Goal: Transaction & Acquisition: Purchase product/service

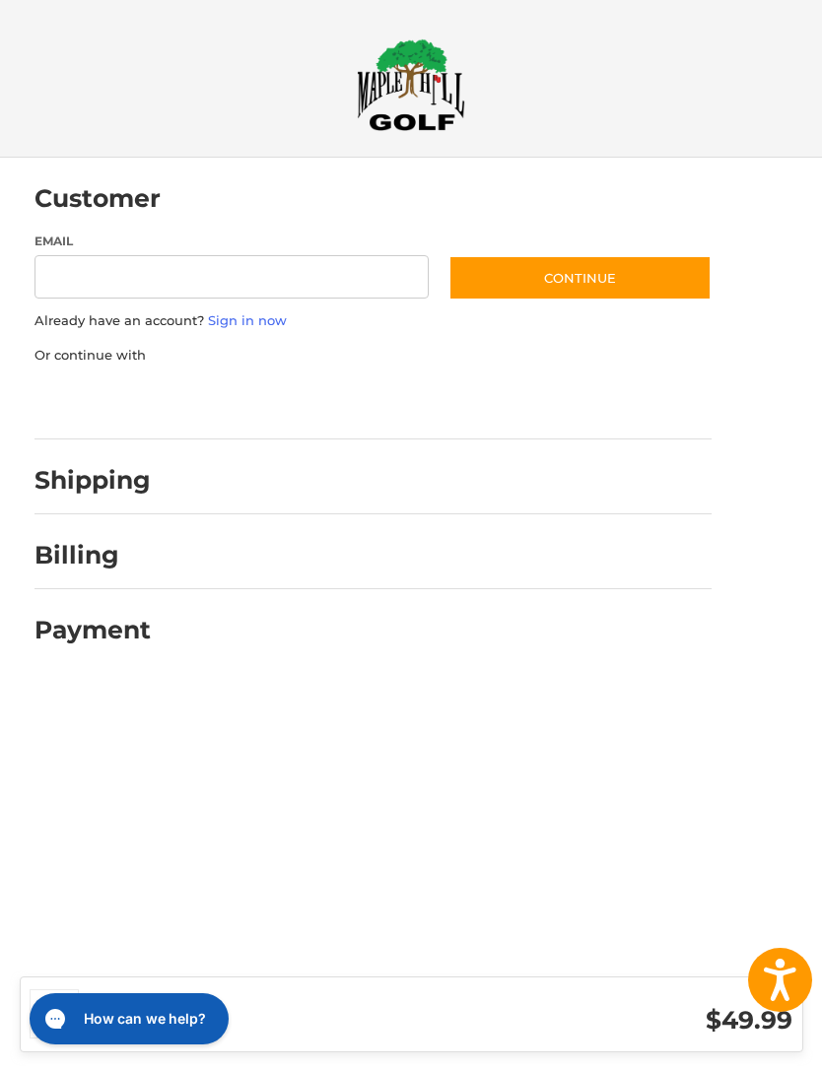
click at [657, 287] on button "Continue" at bounding box center [579, 277] width 263 height 45
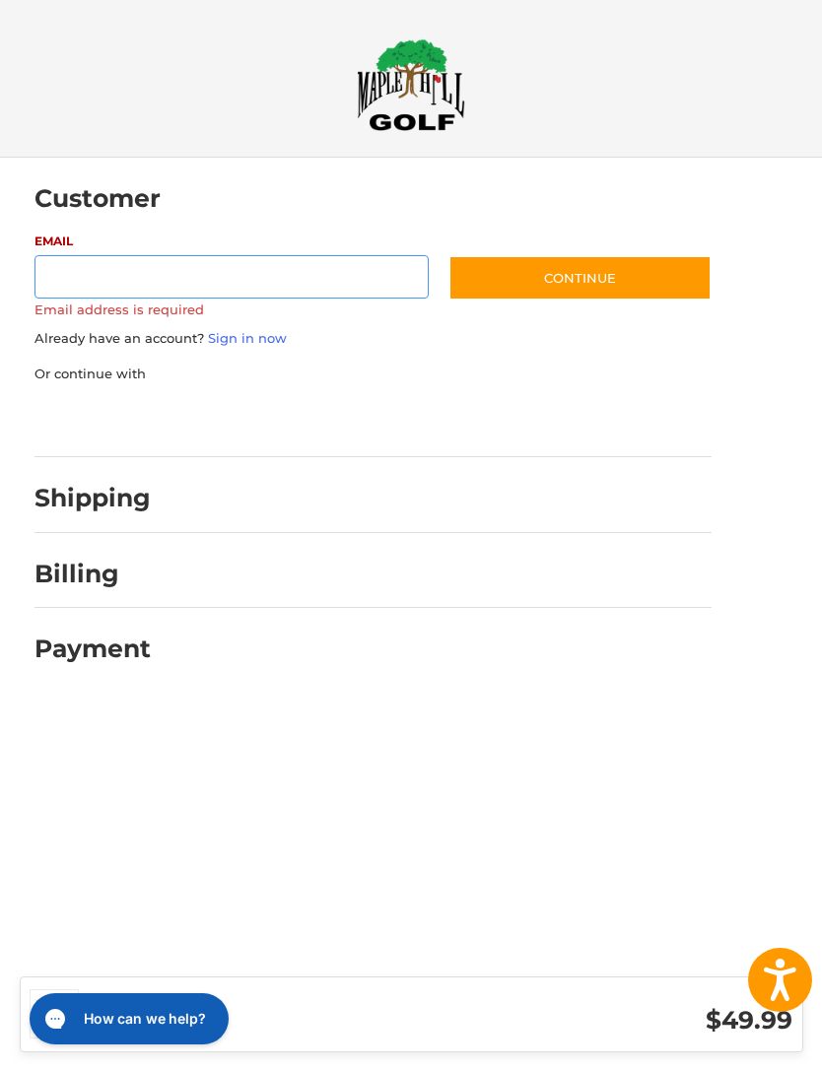
click at [295, 280] on input "Email" at bounding box center [231, 277] width 395 height 44
type input "**"
type input "**********"
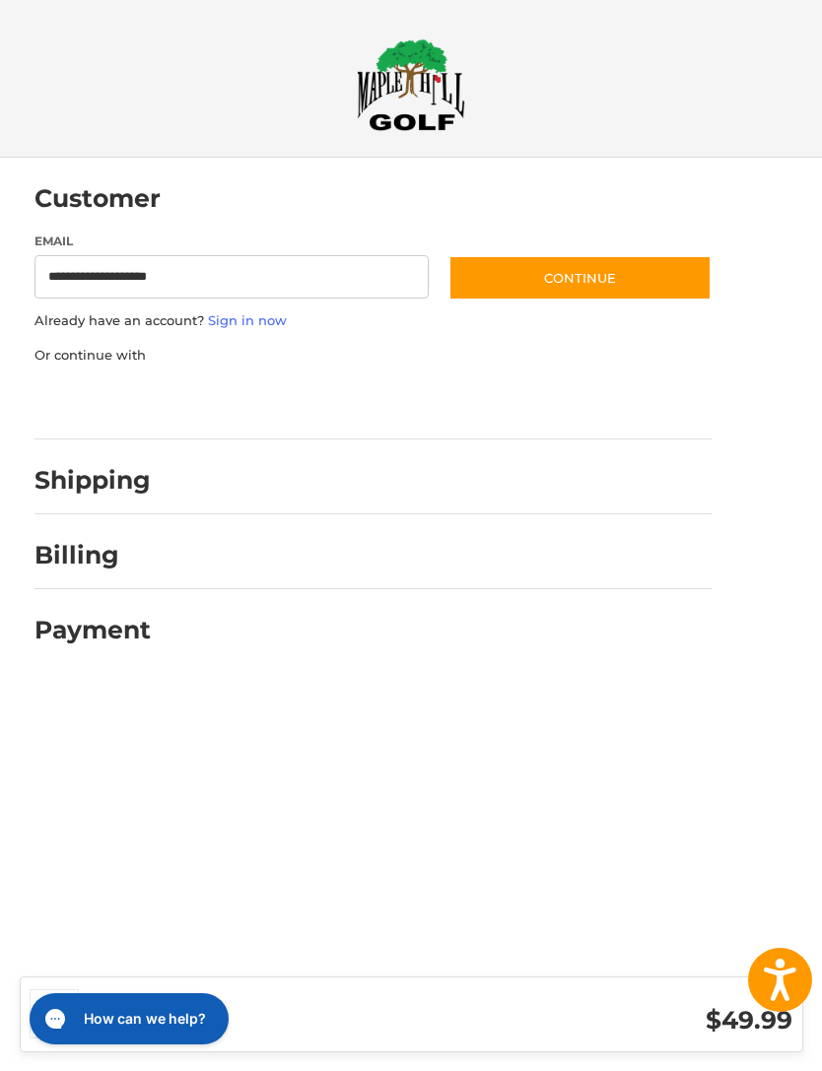
click at [587, 278] on button "Continue" at bounding box center [579, 277] width 263 height 45
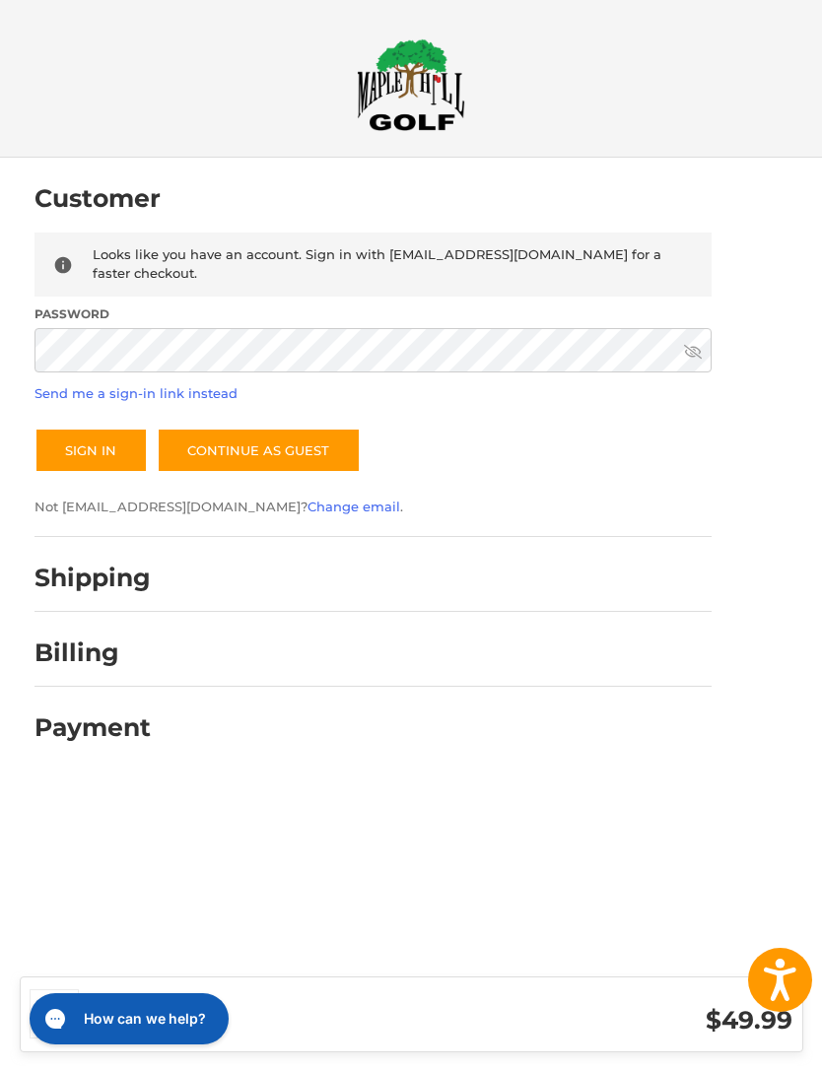
click at [90, 433] on button "Sign In" at bounding box center [90, 450] width 113 height 45
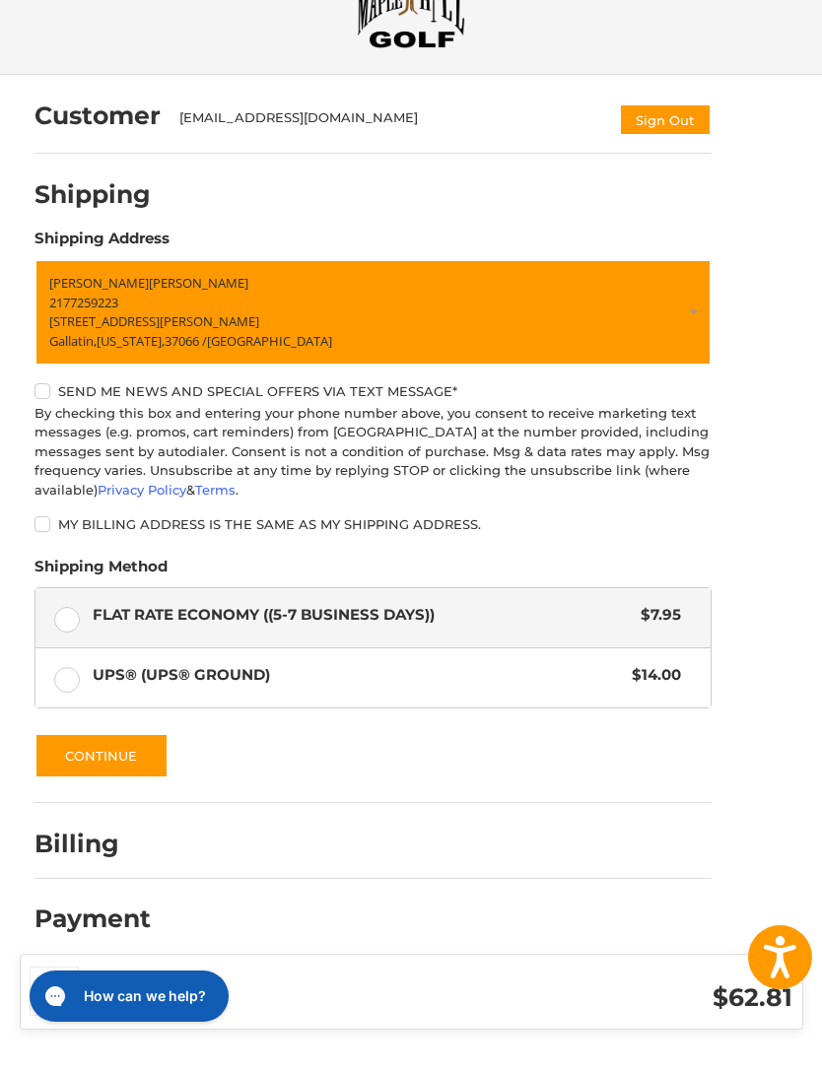
scroll to position [61, 0]
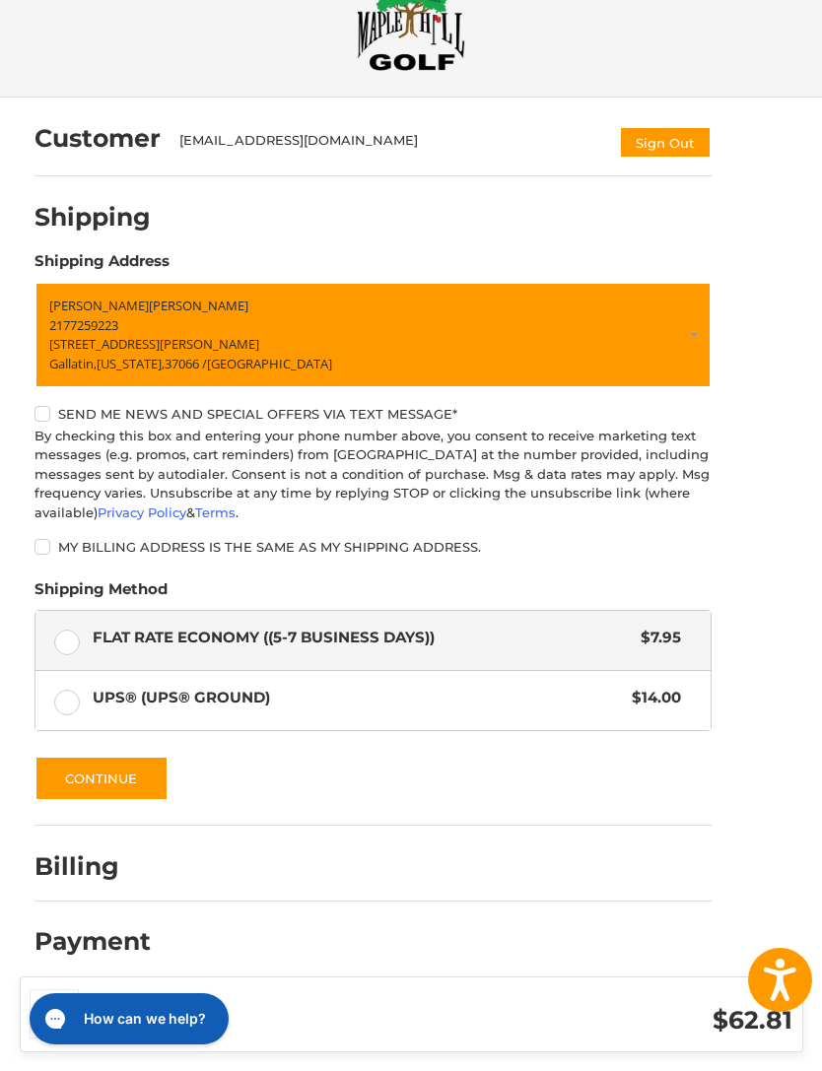
click at [155, 781] on button "Continue" at bounding box center [101, 778] width 134 height 45
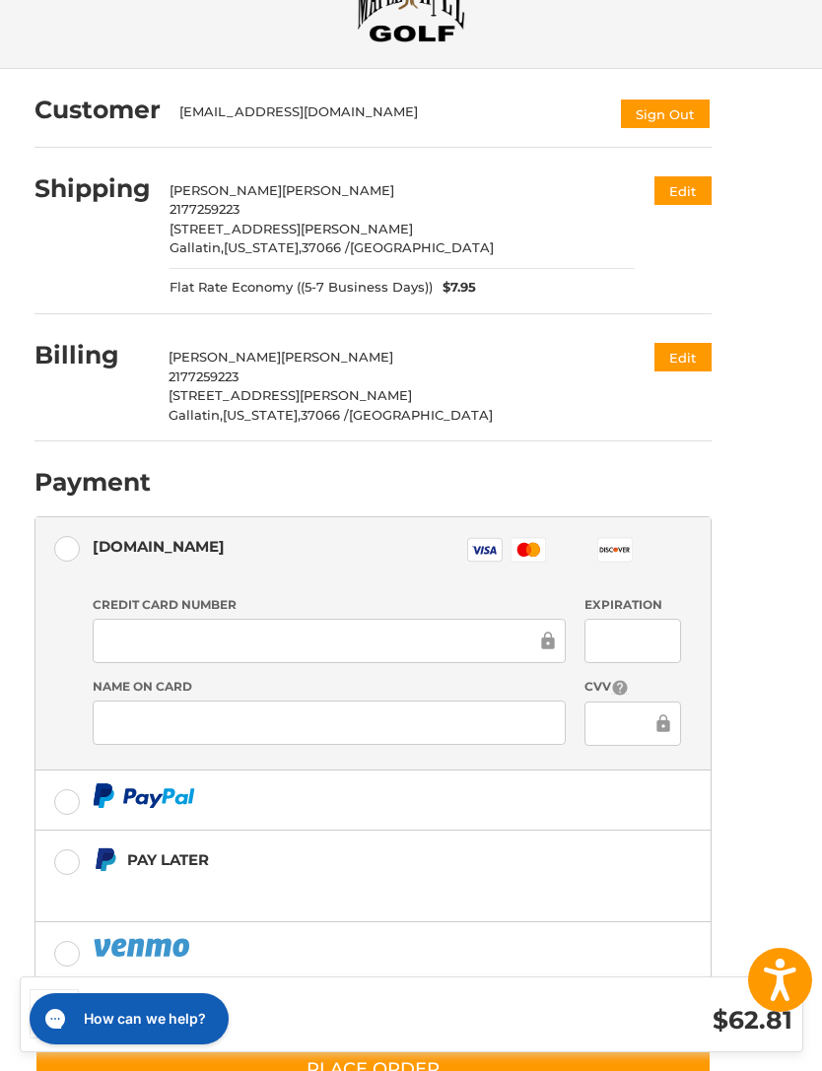
scroll to position [171, 0]
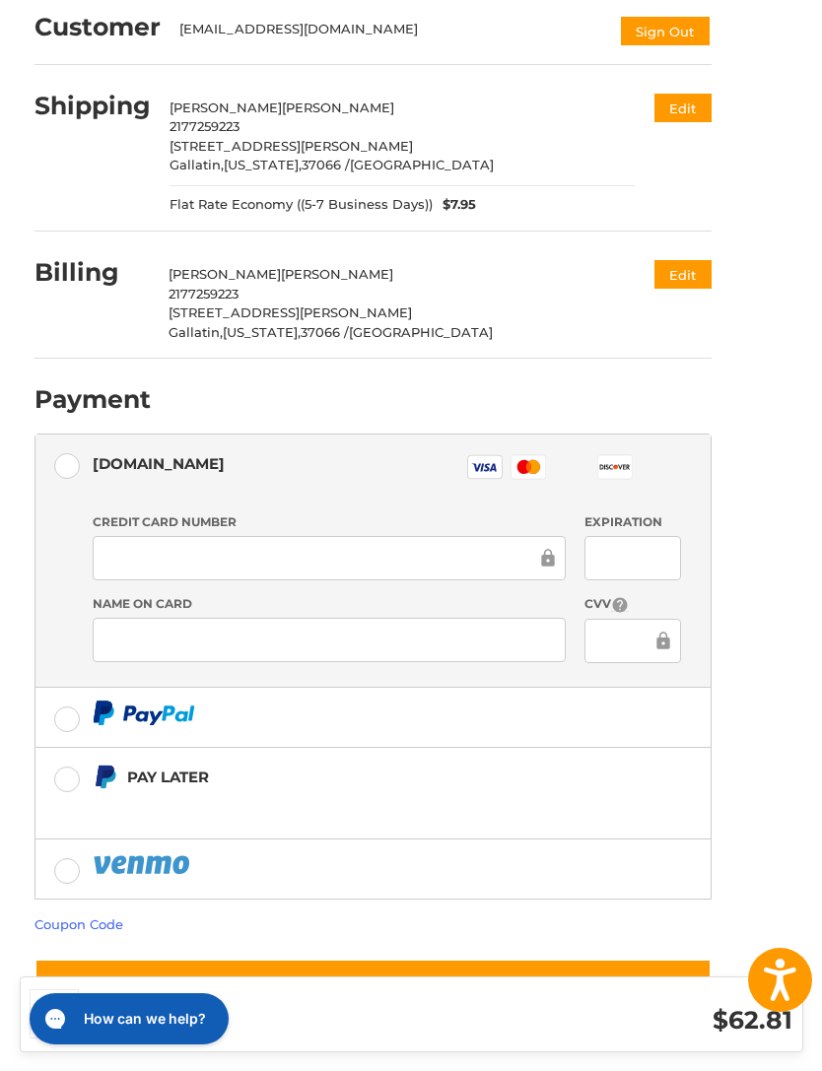
click at [97, 928] on link "Coupon Code" at bounding box center [78, 925] width 89 height 16
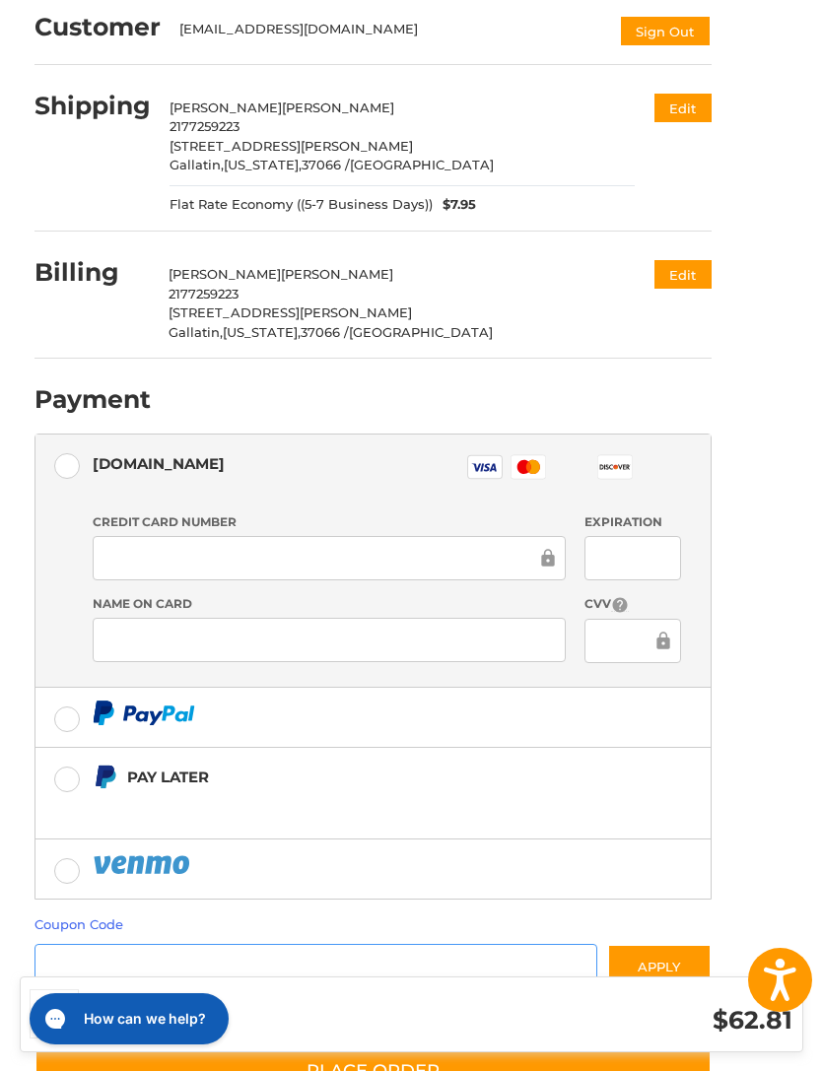
click at [216, 949] on input "Gift Certificate or Coupon Code" at bounding box center [316, 966] width 564 height 44
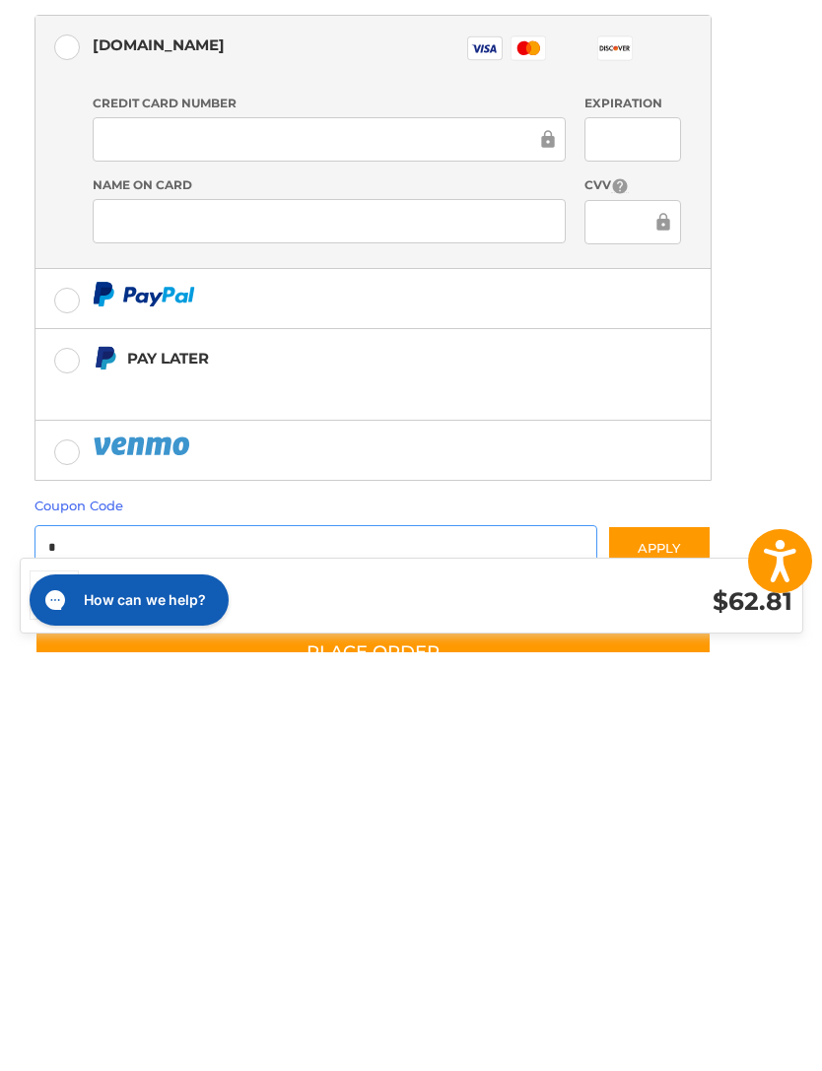
scroll to position [318, 0]
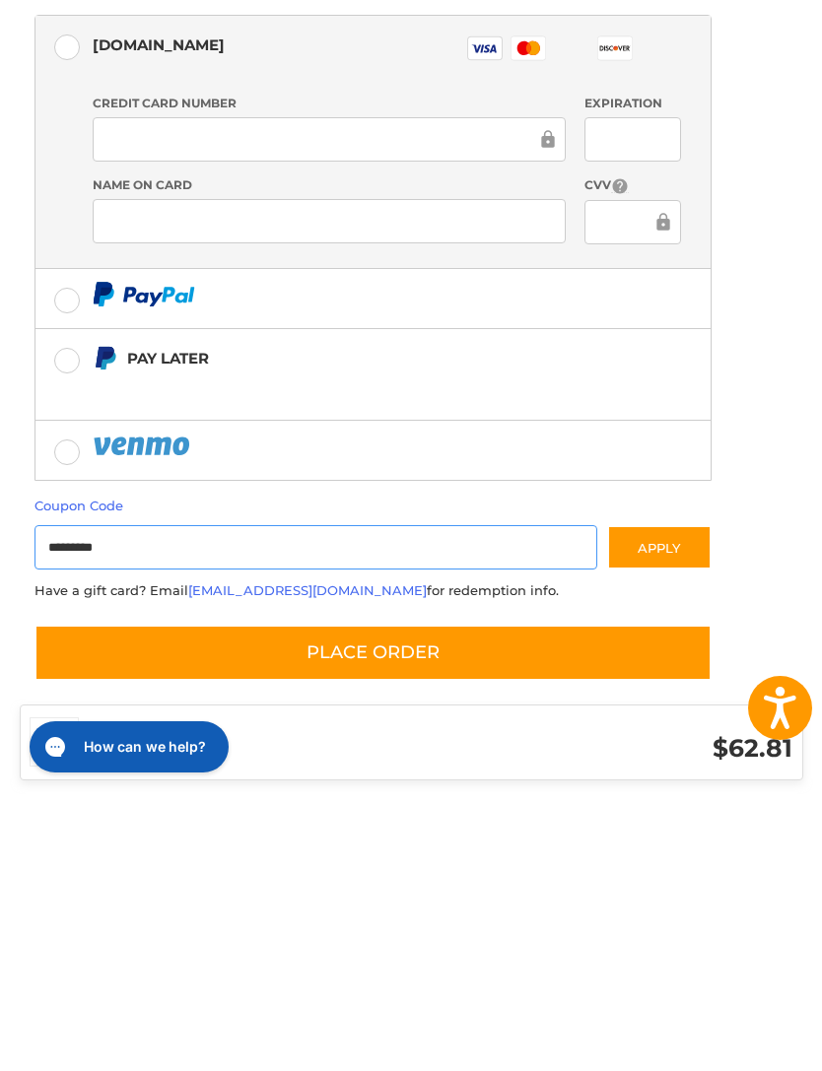
type input "*********"
click at [673, 797] on button "Apply" at bounding box center [659, 819] width 104 height 44
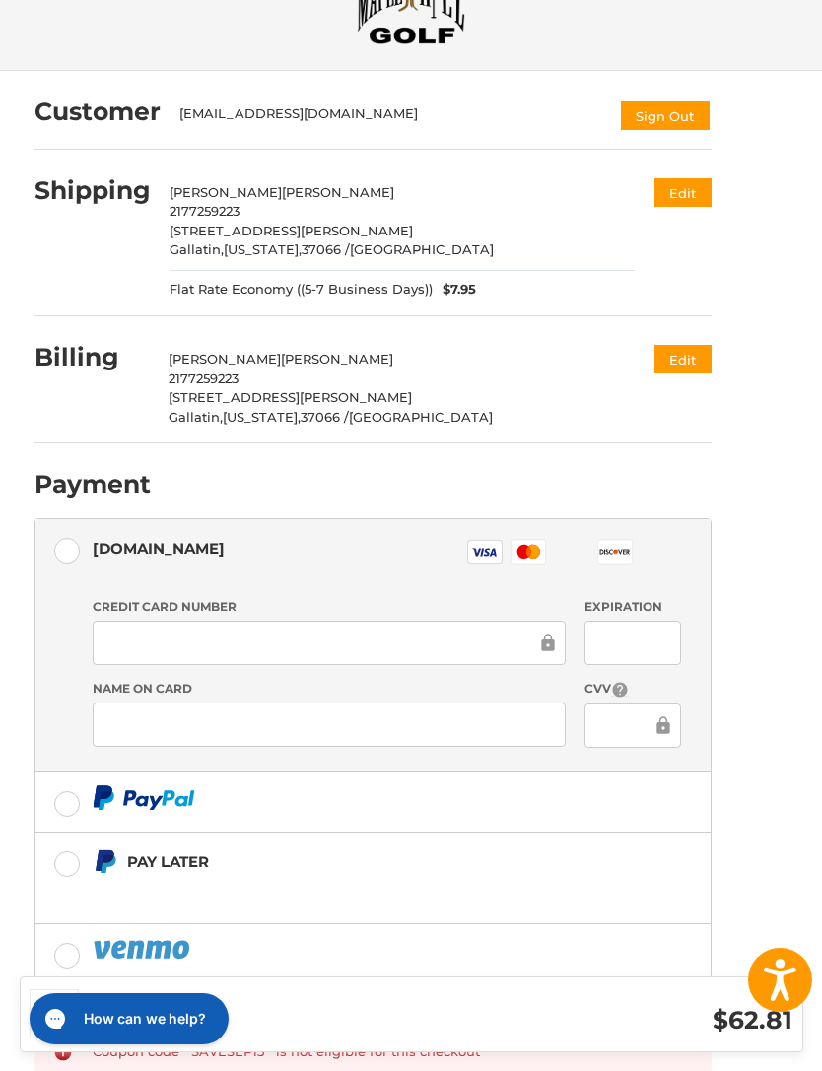
scroll to position [0, 0]
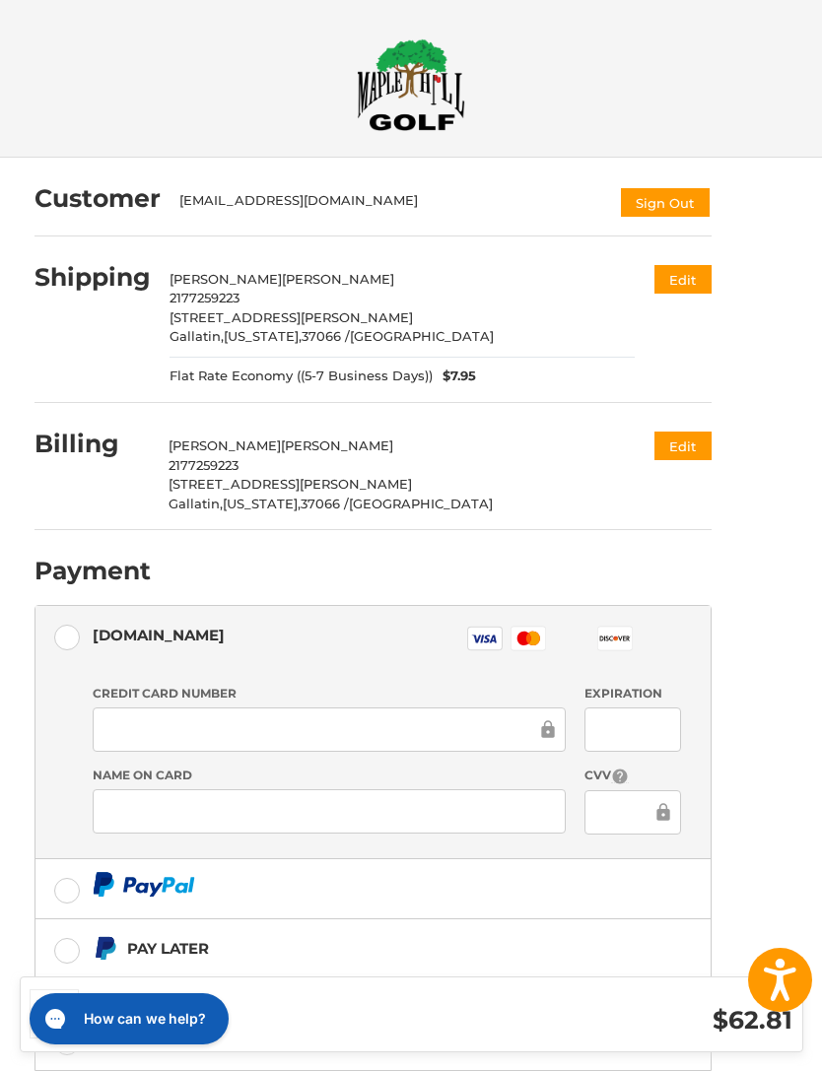
click at [419, 95] on img at bounding box center [411, 84] width 108 height 93
